Goal: Task Accomplishment & Management: Manage account settings

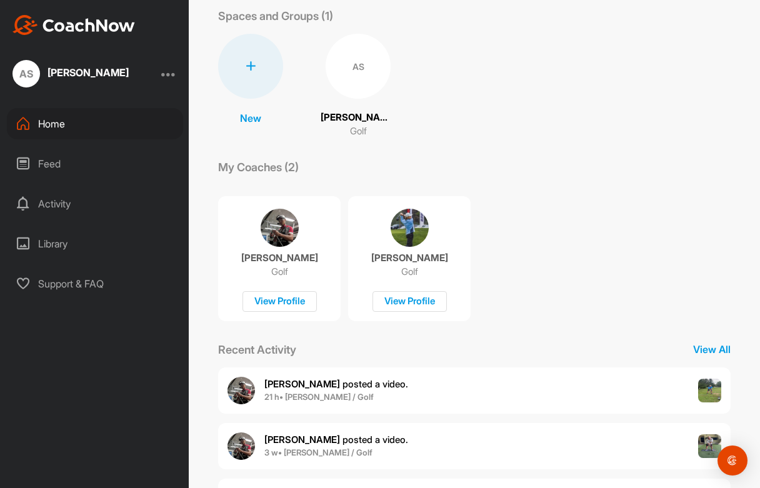
scroll to position [64, 0]
click at [364, 119] on p "Andrew Sikorski" at bounding box center [358, 118] width 75 height 14
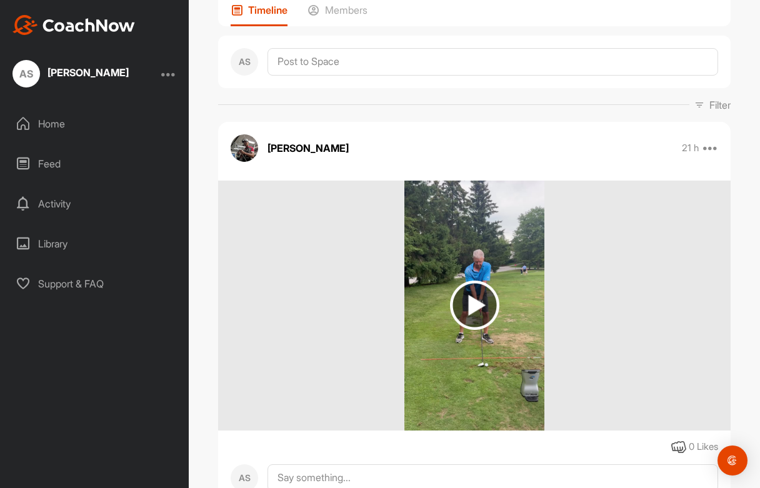
scroll to position [103, 0]
click at [478, 302] on img at bounding box center [474, 305] width 49 height 49
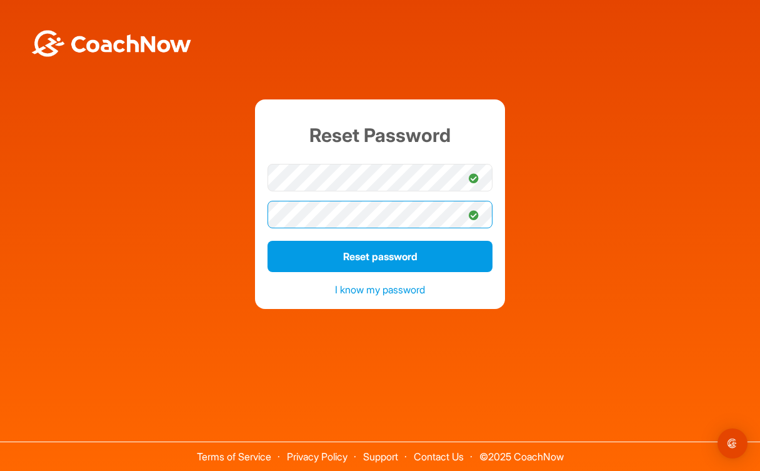
click at [380, 256] on button "Reset password" at bounding box center [380, 256] width 225 height 31
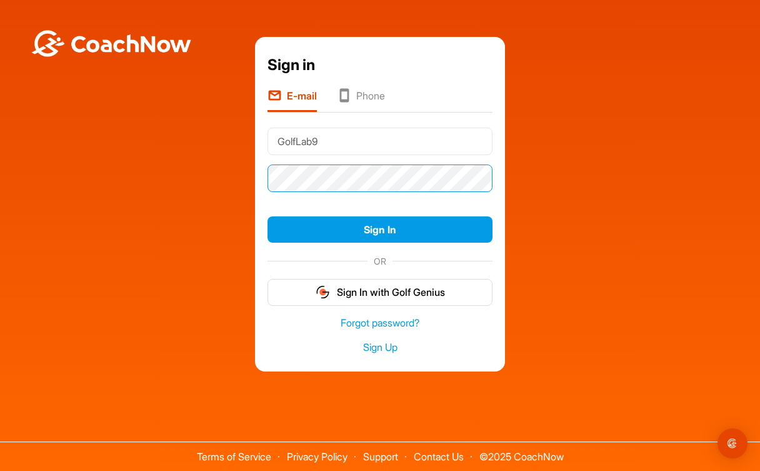
click at [380, 229] on button "Sign In" at bounding box center [380, 229] width 225 height 27
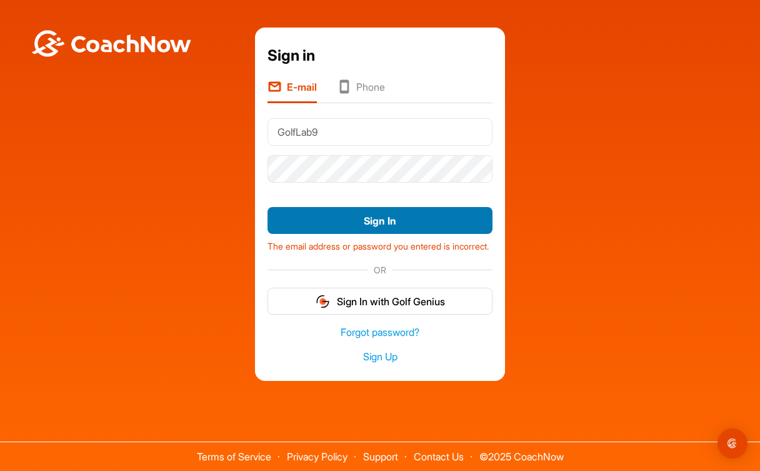
click at [378, 214] on button "Sign In" at bounding box center [380, 220] width 225 height 27
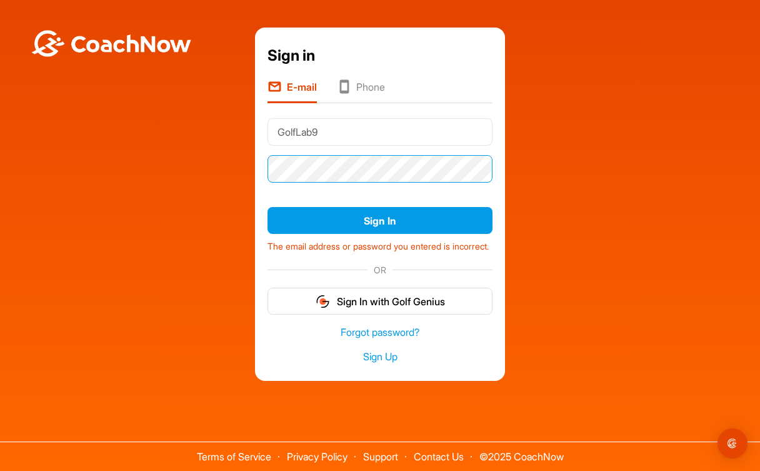
click at [261, 163] on div "Sign in E-mail Phone GolfLab9 Sign In The email address or password you entered…" at bounding box center [380, 204] width 250 height 353
click at [380, 218] on button "Sign In" at bounding box center [380, 220] width 225 height 27
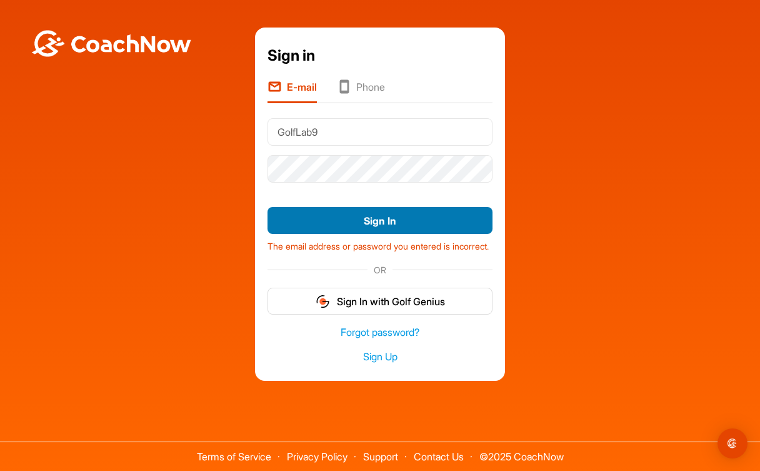
click at [371, 213] on button "Sign In" at bounding box center [380, 220] width 225 height 27
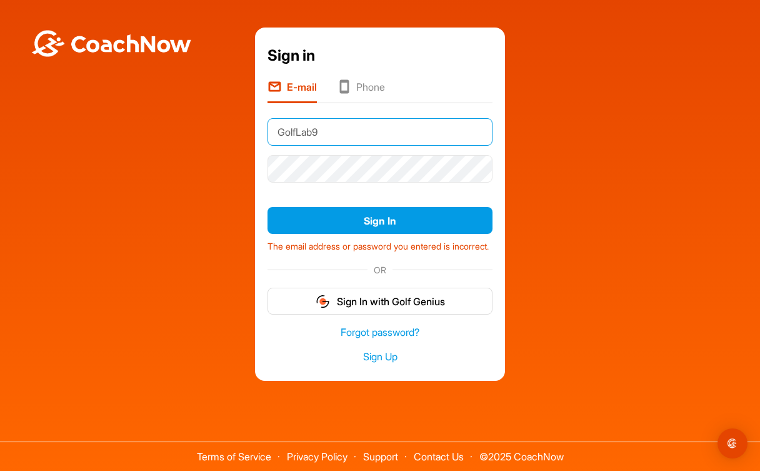
drag, startPoint x: 324, startPoint y: 128, endPoint x: 241, endPoint y: 129, distance: 83.8
click at [240, 129] on div "Sign in E-mail Phone GolfLab9 Sign In The email address or password you entered…" at bounding box center [380, 204] width 748 height 353
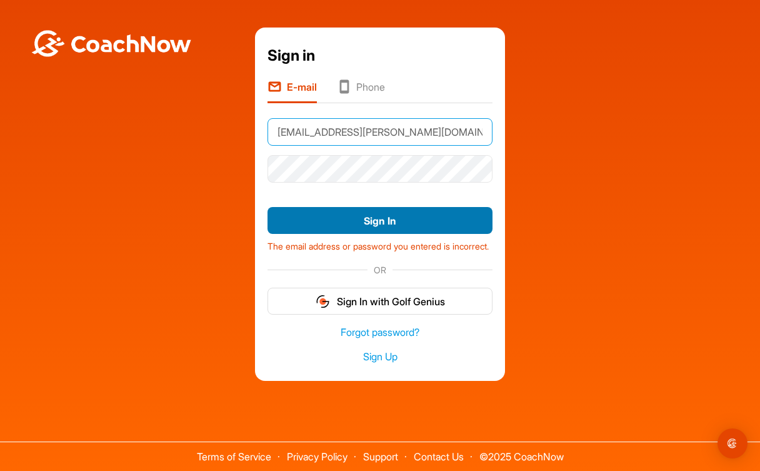
type input "absikorski@rogers.com"
click at [354, 217] on button "Sign In" at bounding box center [380, 220] width 225 height 27
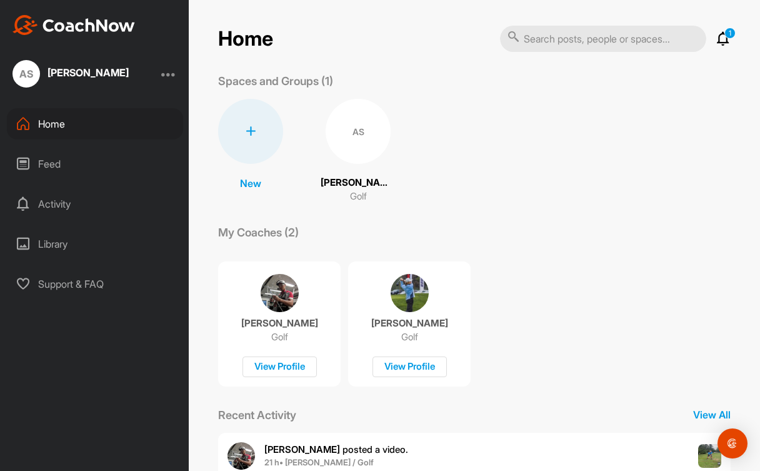
click at [52, 163] on div "Feed" at bounding box center [95, 163] width 176 height 31
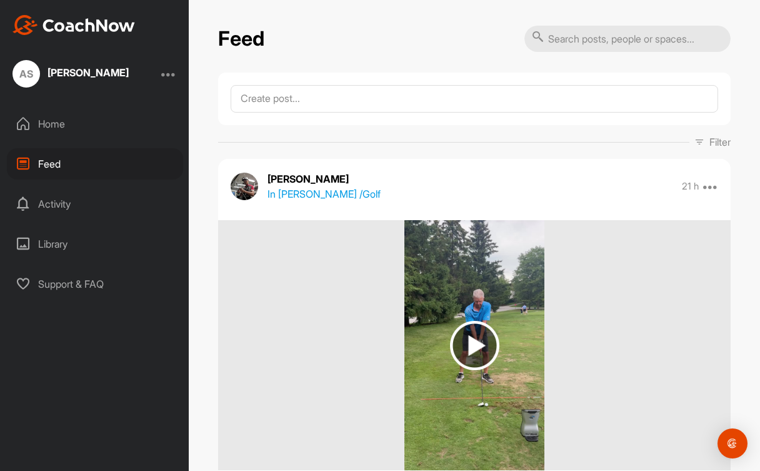
click at [477, 344] on img at bounding box center [474, 345] width 49 height 49
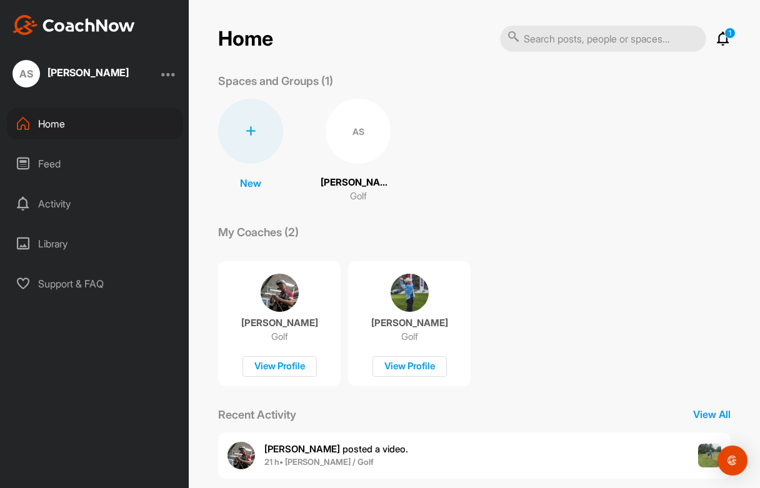
click at [52, 163] on div "Feed" at bounding box center [95, 163] width 176 height 31
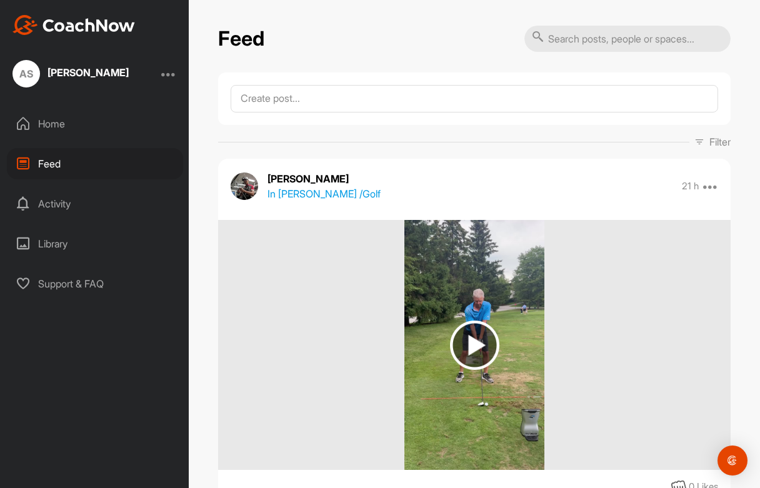
click at [473, 341] on img at bounding box center [474, 345] width 49 height 49
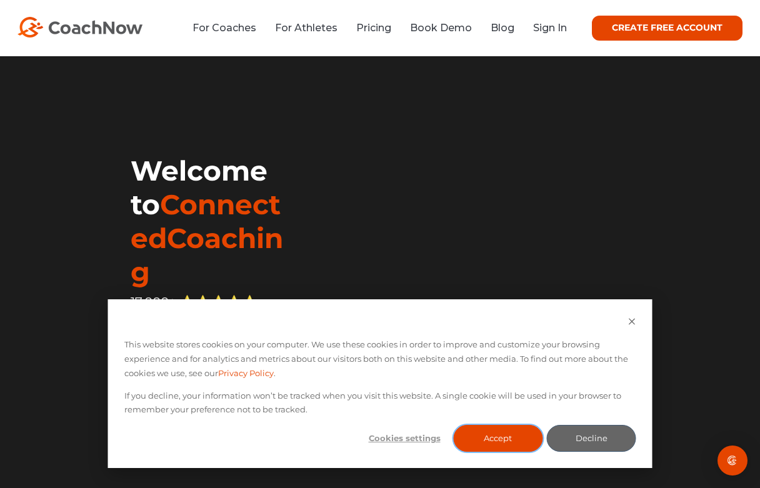
click at [517, 443] on button "Accept" at bounding box center [497, 438] width 89 height 27
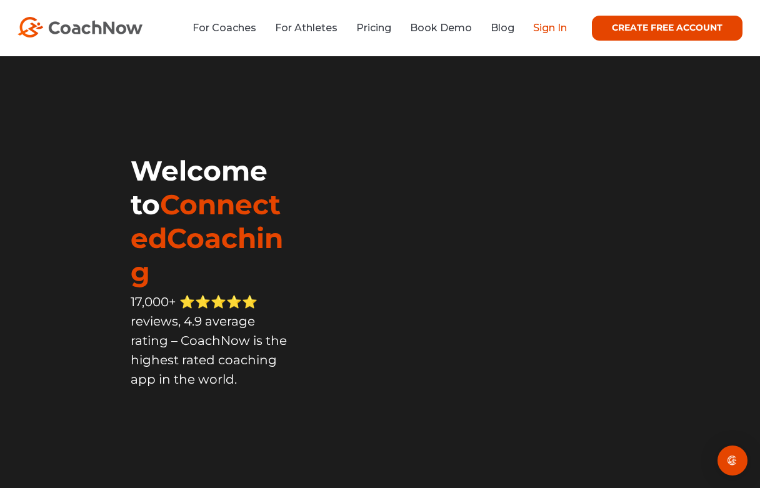
click at [547, 29] on link "Sign In" at bounding box center [550, 28] width 34 height 12
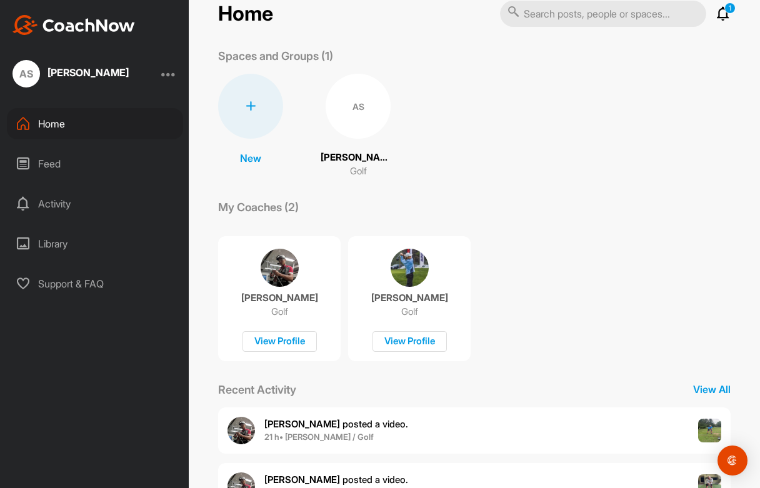
scroll to position [44, 0]
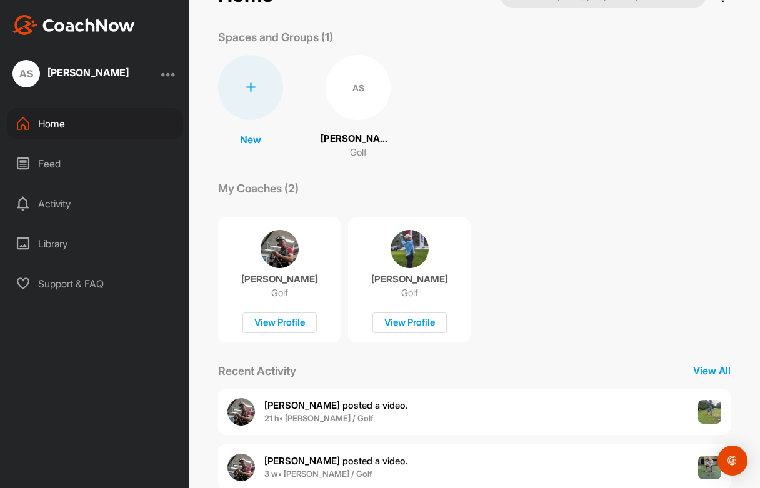
click at [50, 162] on div "Feed" at bounding box center [95, 163] width 176 height 31
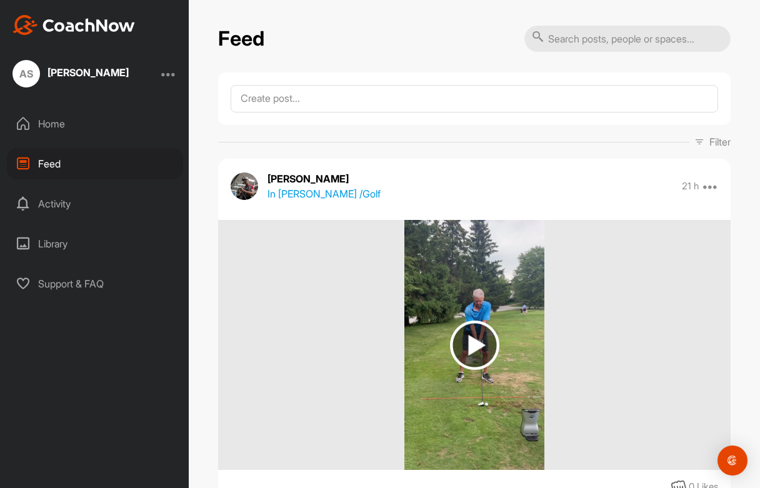
click at [474, 347] on img at bounding box center [474, 345] width 49 height 49
